Goal: Information Seeking & Learning: Understand process/instructions

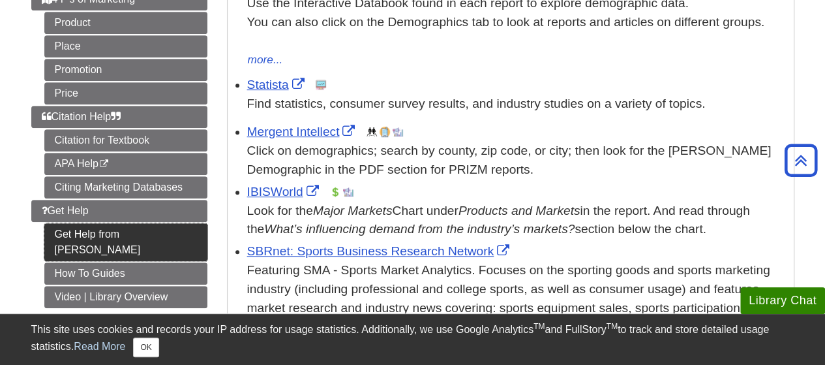
scroll to position [305, 0]
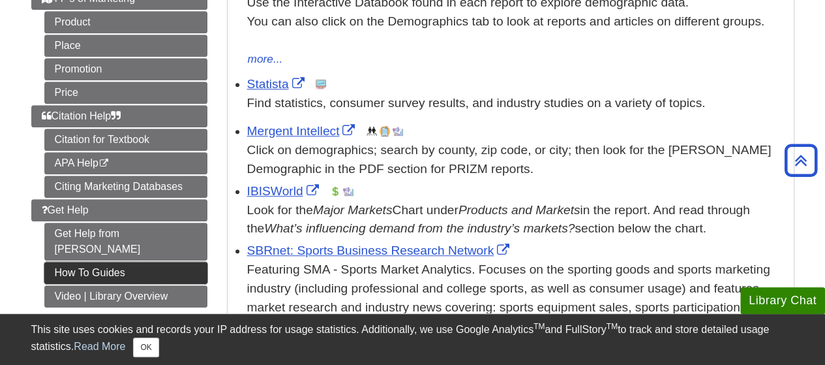
click at [112, 262] on link "How To Guides" at bounding box center [125, 273] width 163 height 22
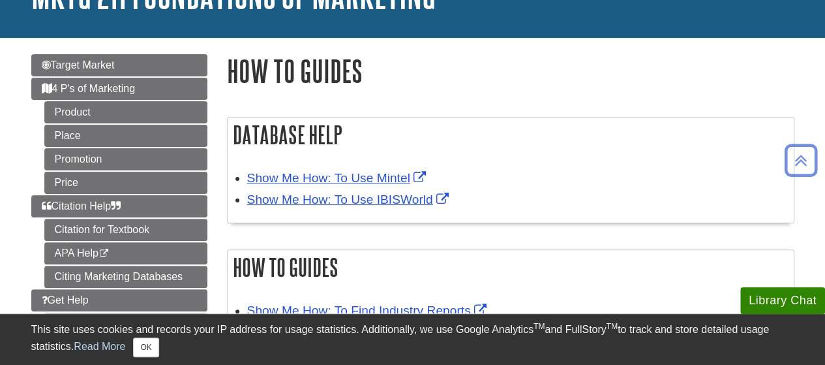
scroll to position [108, 0]
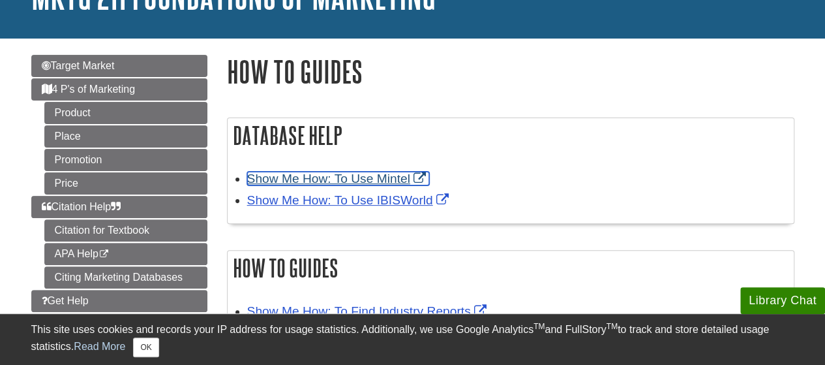
click at [352, 182] on link "Show Me How: To Use Mintel" at bounding box center [338, 179] width 182 height 14
click at [300, 179] on link "Show Me How: To Use Mintel" at bounding box center [338, 179] width 182 height 14
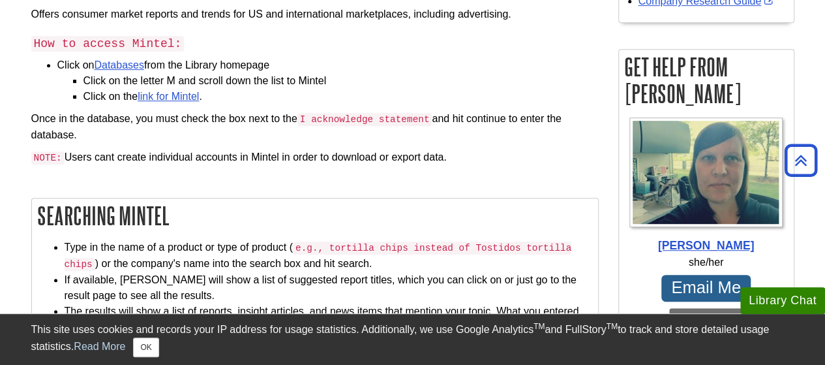
scroll to position [305, 0]
click at [159, 98] on link "link for Mintel" at bounding box center [168, 96] width 61 height 11
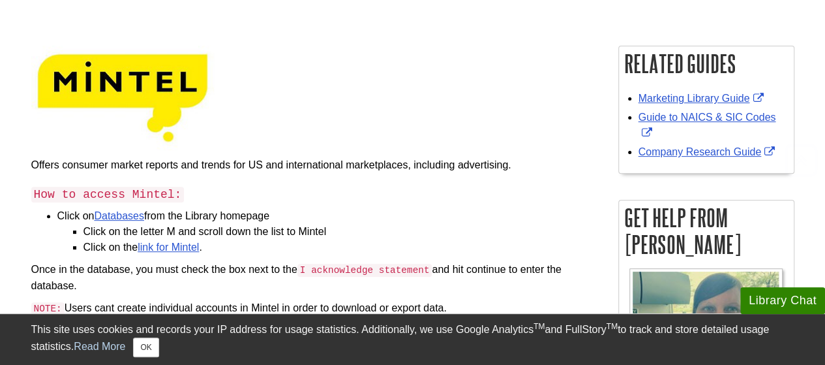
scroll to position [171, 0]
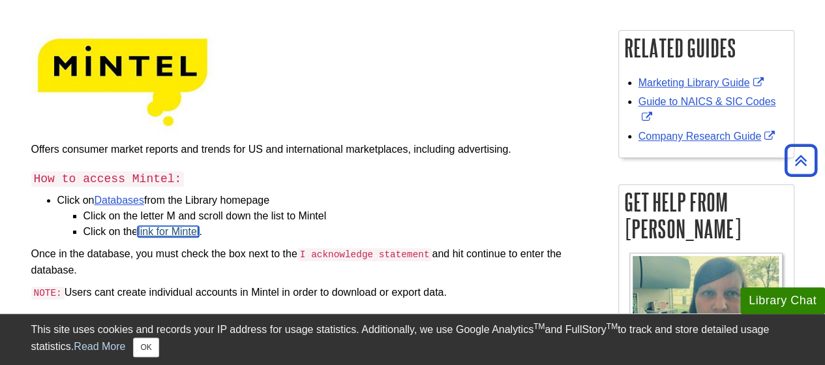
click at [168, 227] on link "link for Mintel" at bounding box center [168, 231] width 61 height 11
